Goal: Task Accomplishment & Management: Use online tool/utility

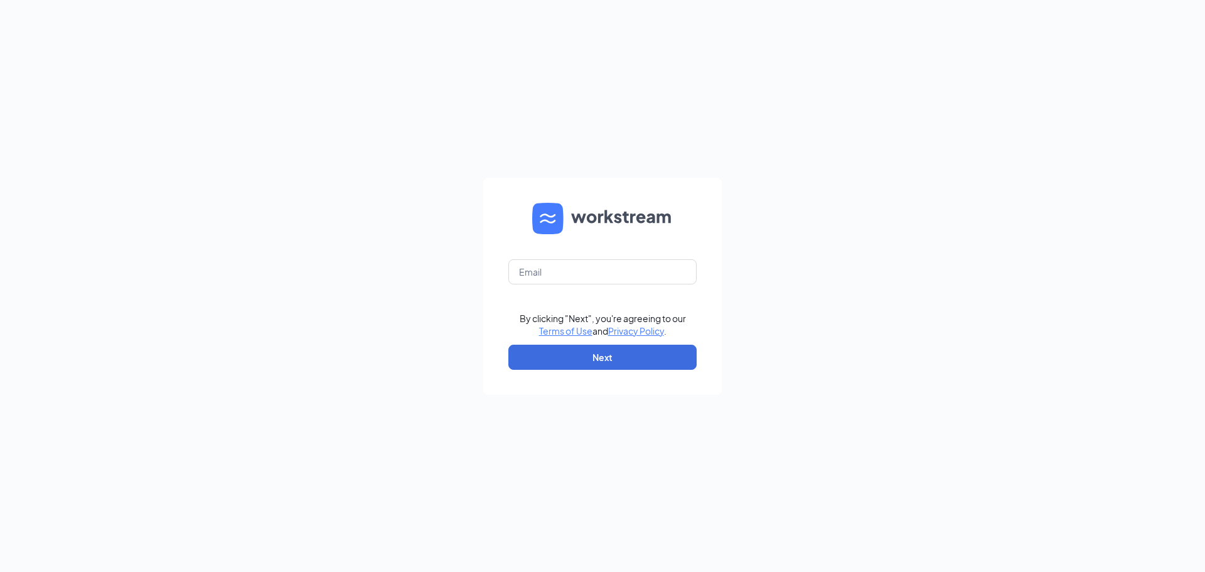
click at [611, 289] on form "By clicking "Next", you're agreeing to our Terms of Use and Privacy Policy . Ne…" at bounding box center [602, 286] width 239 height 217
click at [604, 287] on form "By clicking "Next", you're agreeing to our Terms of Use and Privacy Policy . Ne…" at bounding box center [602, 286] width 239 height 217
click at [593, 270] on input "text" at bounding box center [602, 271] width 188 height 25
click at [448, 276] on div "By clicking "Next", you're agreeing to our Terms of Use and Privacy Policy . Ne…" at bounding box center [602, 286] width 1205 height 572
click at [627, 274] on input "text" at bounding box center [602, 271] width 188 height 25
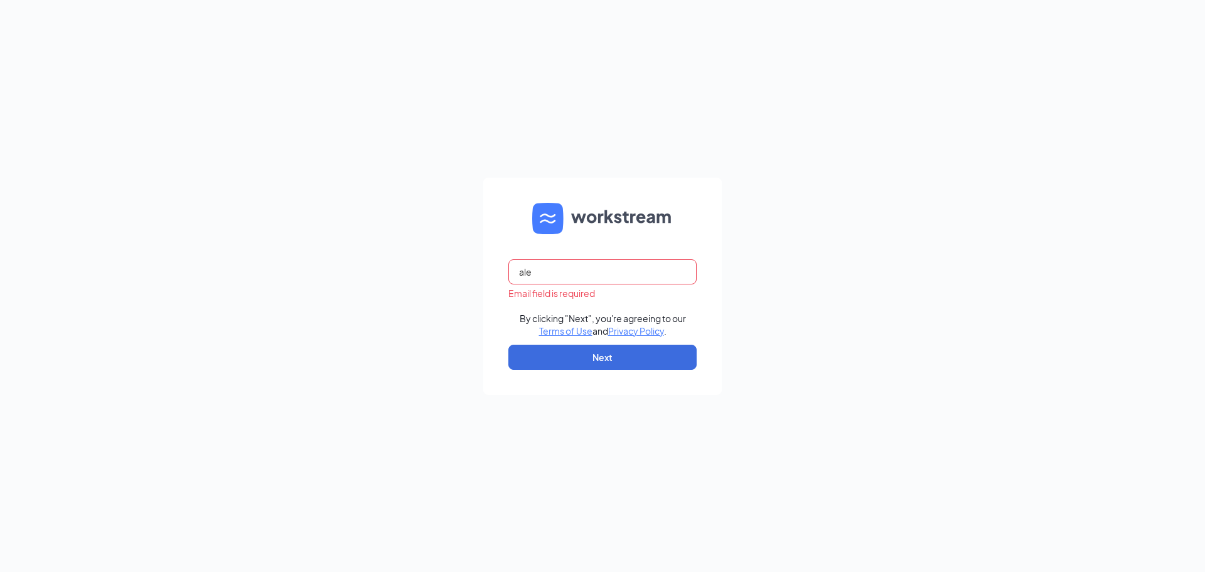
type input "[PERSON_NAME][EMAIL_ADDRESS][DOMAIN_NAME]"
click at [632, 364] on button "Next" at bounding box center [602, 357] width 188 height 25
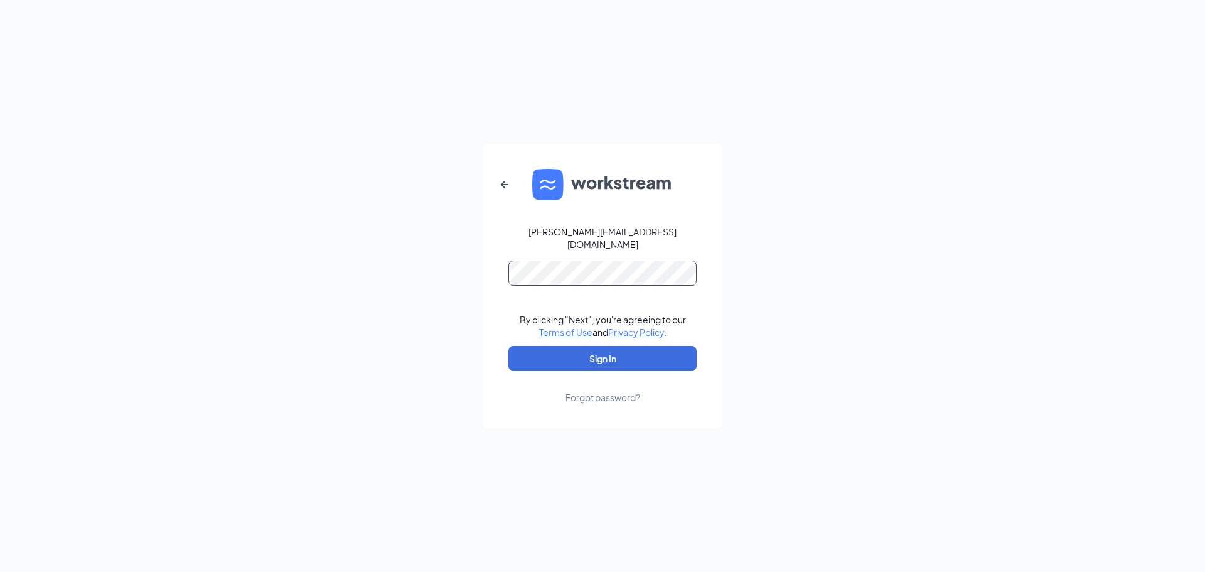
click at [508, 346] on button "Sign In" at bounding box center [602, 358] width 188 height 25
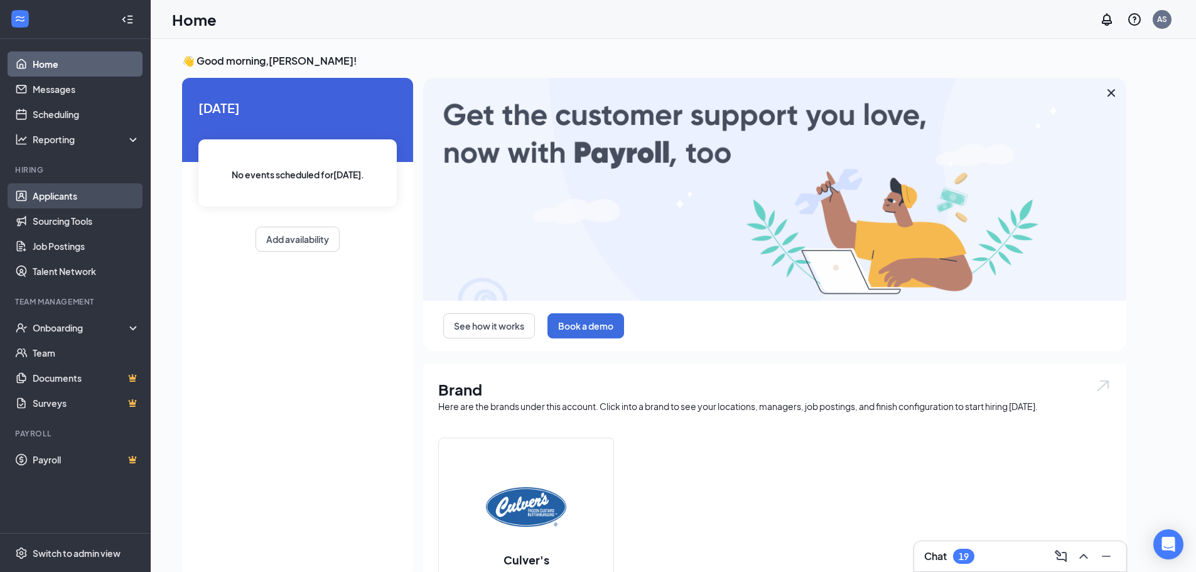
click at [50, 191] on link "Applicants" at bounding box center [86, 195] width 107 height 25
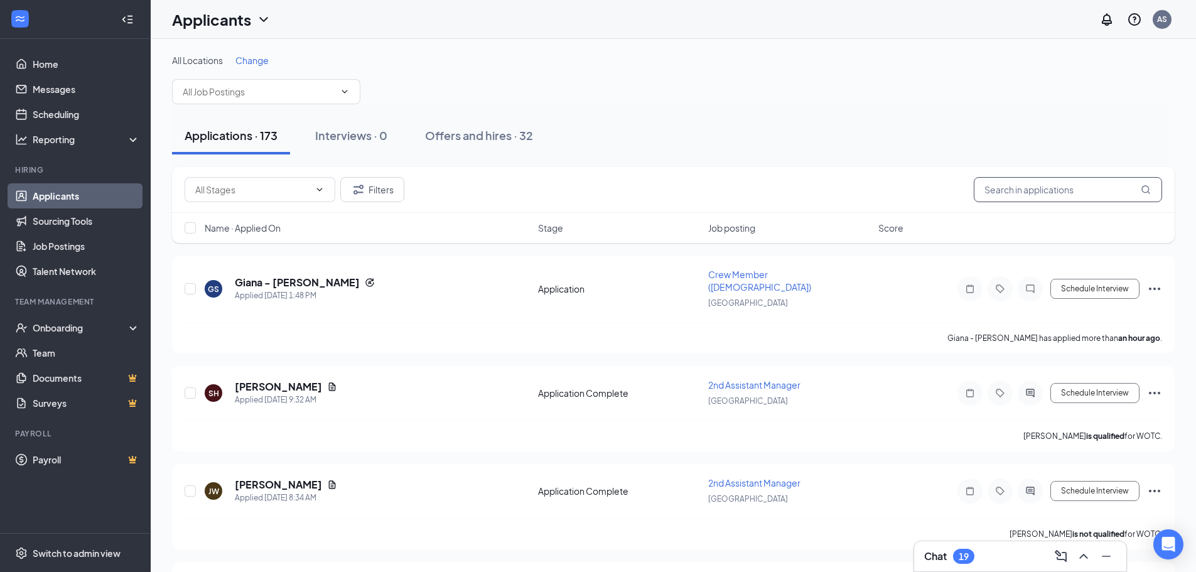
click at [1056, 196] on input "text" at bounding box center [1068, 189] width 188 height 25
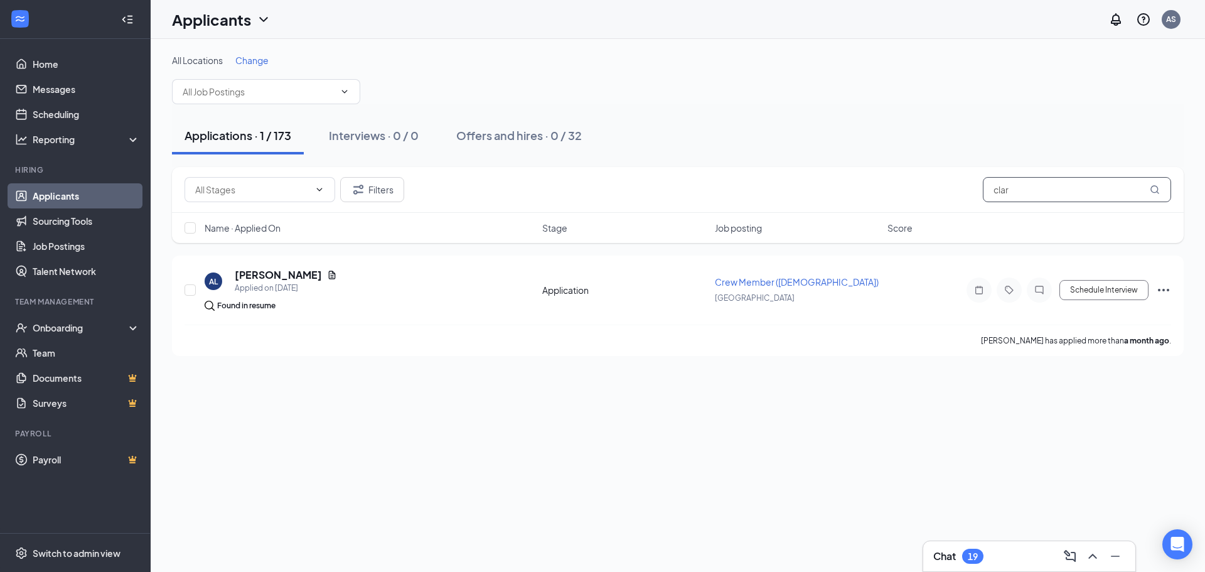
type input "clar"
